Goal: Transaction & Acquisition: Purchase product/service

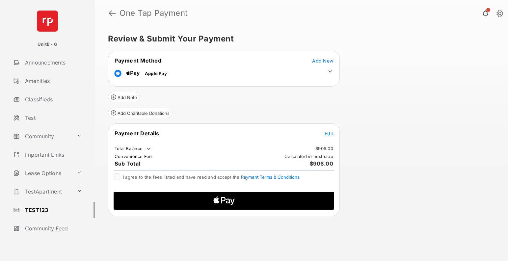
click at [329, 71] on icon at bounding box center [331, 72] width 6 height 6
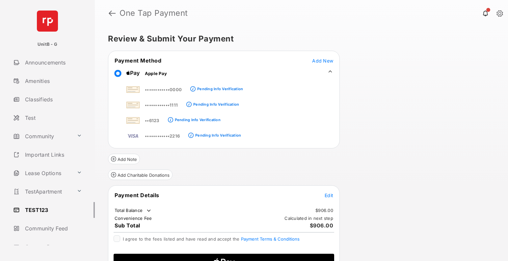
click at [329, 71] on icon at bounding box center [331, 72] width 6 height 6
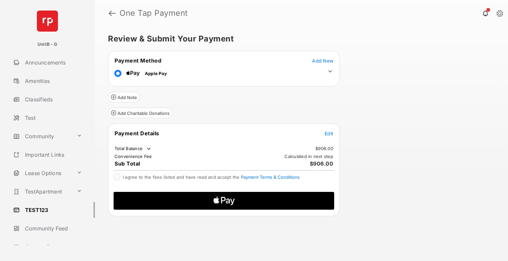
click at [327, 137] on td "Edit" at bounding box center [329, 133] width 9 height 7
click at [329, 135] on span "Edit" at bounding box center [329, 134] width 9 height 6
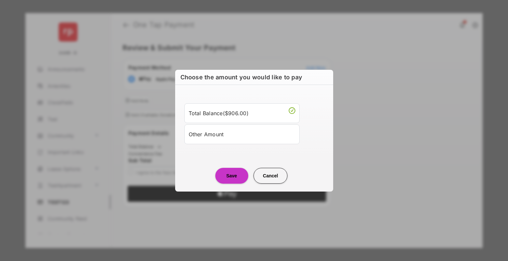
click at [226, 134] on div "Other Amount" at bounding box center [242, 134] width 107 height 11
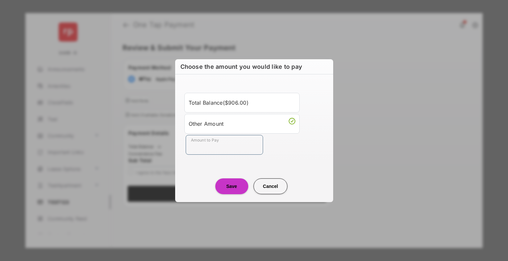
click at [224, 143] on input "Amount to Pay" at bounding box center [224, 145] width 77 height 20
type input "**"
click at [225, 184] on button "Save" at bounding box center [232, 187] width 33 height 16
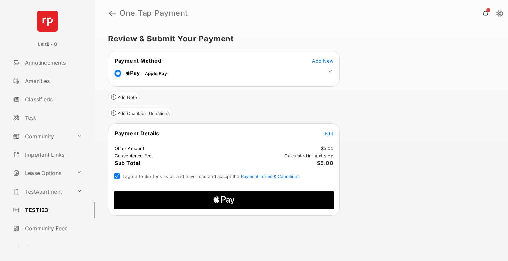
click at [167, 194] on span "Apple Logo" at bounding box center [224, 200] width 210 height 18
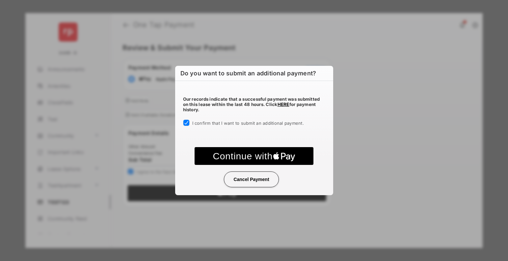
click at [248, 159] on text "Continue with" at bounding box center [243, 156] width 60 height 11
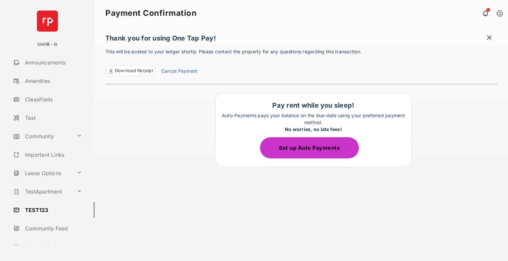
click at [35, 119] on link "Test" at bounding box center [53, 118] width 84 height 16
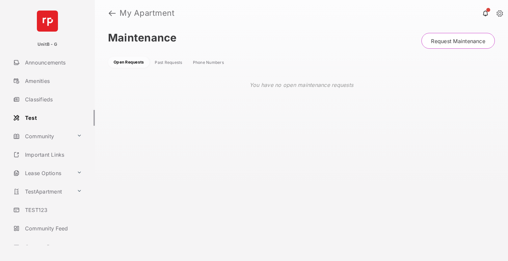
click at [36, 205] on link "TEST123" at bounding box center [53, 210] width 84 height 16
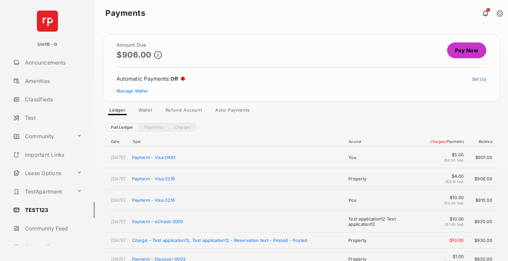
click at [232, 111] on link "Auto-Payments" at bounding box center [232, 111] width 45 height 8
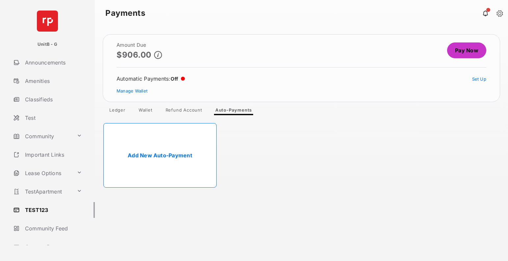
click at [150, 158] on link "Add New Auto-Payment" at bounding box center [159, 155] width 113 height 65
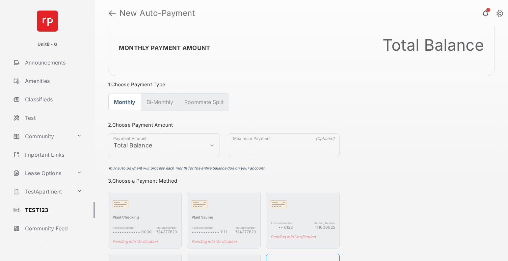
scroll to position [66, 0]
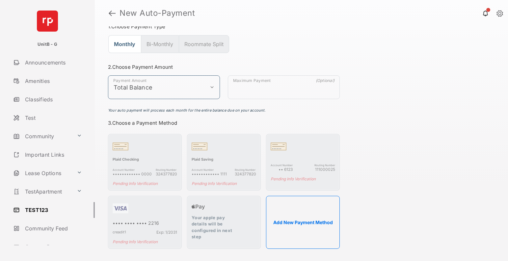
select select "**********"
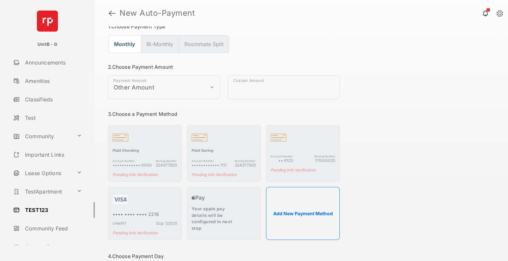
click at [274, 88] on input "Maximum Payment" at bounding box center [288, 91] width 120 height 24
click at [288, 89] on input "Custom Amount" at bounding box center [284, 87] width 112 height 24
type input "***"
click at [380, 96] on div "**********" at bounding box center [301, 222] width 387 height 317
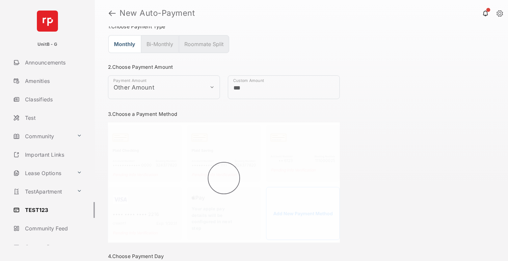
scroll to position [75, 0]
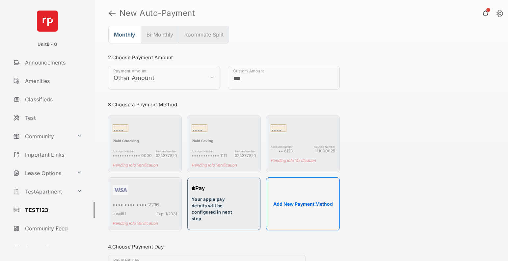
click at [229, 195] on div "Your apple pay details will be configured in next step" at bounding box center [224, 202] width 65 height 40
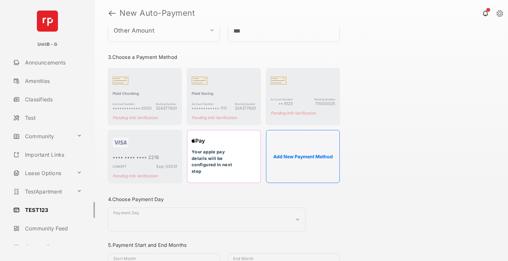
scroll to position [178, 0]
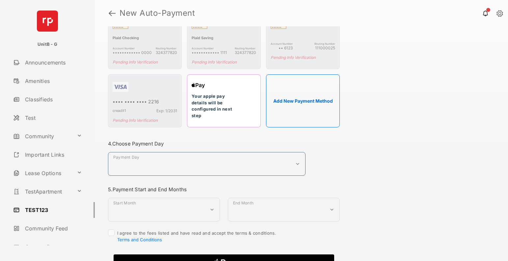
select select "*"
select select "**********"
select select "*"
click at [115, 232] on div "I agree to the fees listed and have read and accept the terms & conditions. Ter…" at bounding box center [224, 237] width 232 height 14
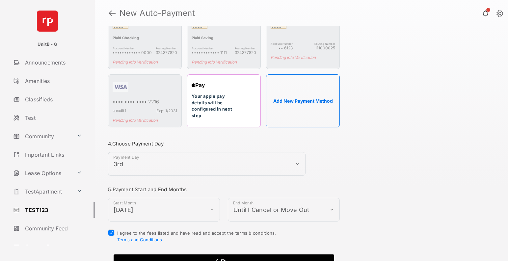
scroll to position [191, 0]
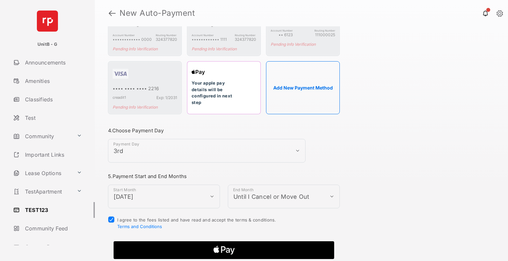
click at [201, 248] on icon "Apple Logo" at bounding box center [224, 251] width 105 height 18
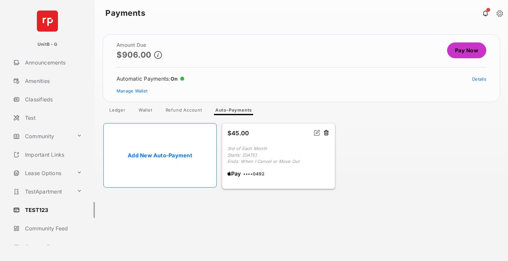
click at [407, 223] on div "Amount Due $906.00 Pay Now Automatic Payments : On Details Manage Wallet Ledger…" at bounding box center [302, 143] width 414 height 235
click at [451, 50] on link "Pay Now" at bounding box center [467, 51] width 39 height 16
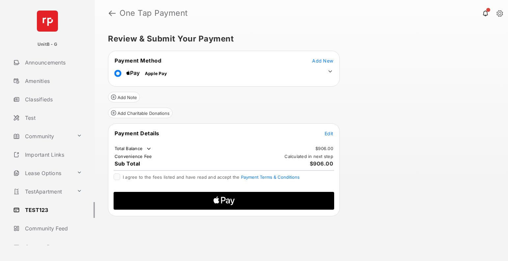
click at [112, 14] on link at bounding box center [112, 13] width 7 height 16
